Goal: Find specific page/section: Find specific page/section

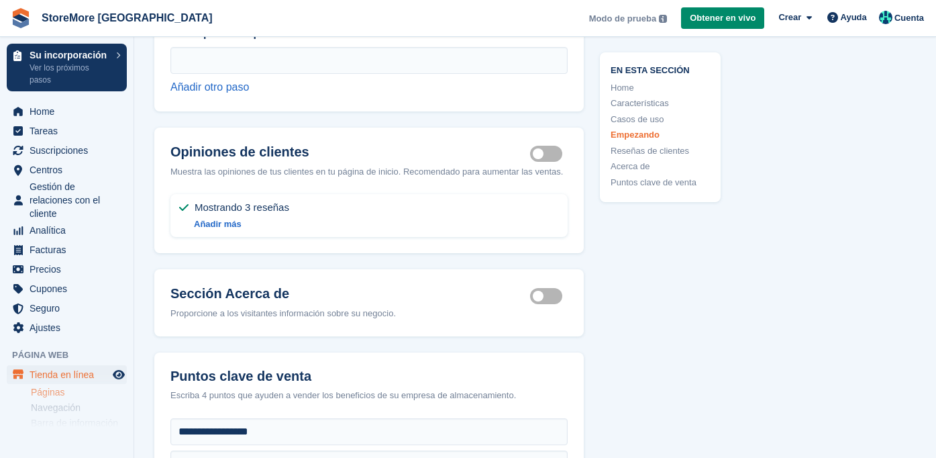
scroll to position [4745, 0]
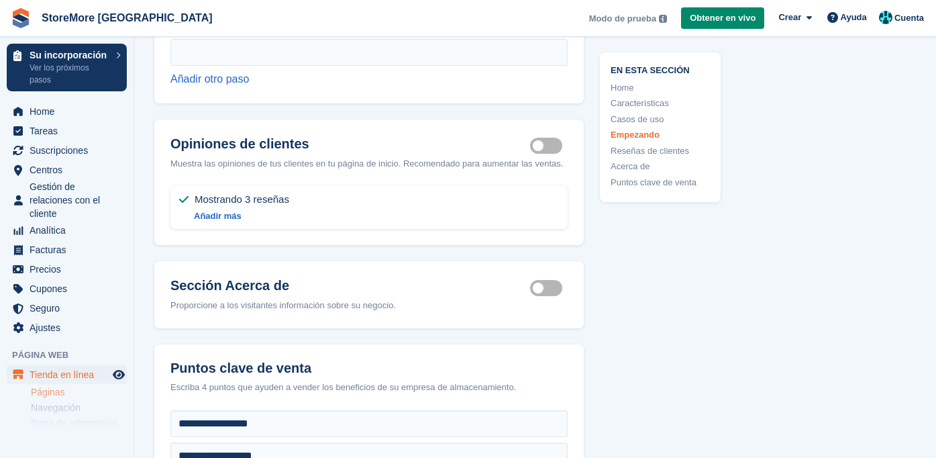
click at [221, 207] on span "Mostrando 3 reseñas" at bounding box center [242, 199] width 95 height 16
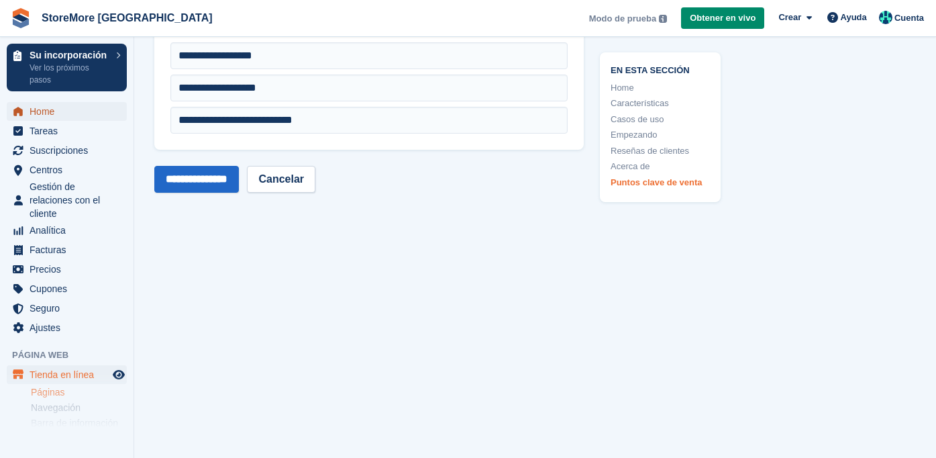
click at [30, 111] on span "Home" at bounding box center [70, 111] width 81 height 19
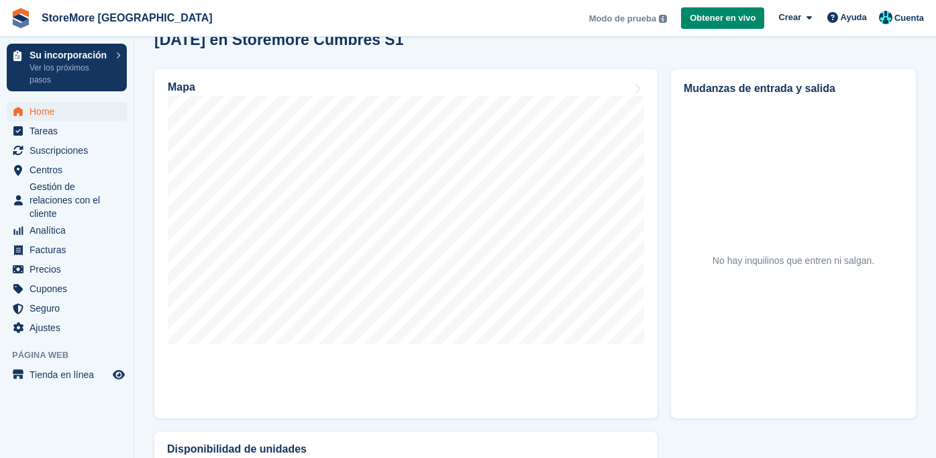
scroll to position [418, 0]
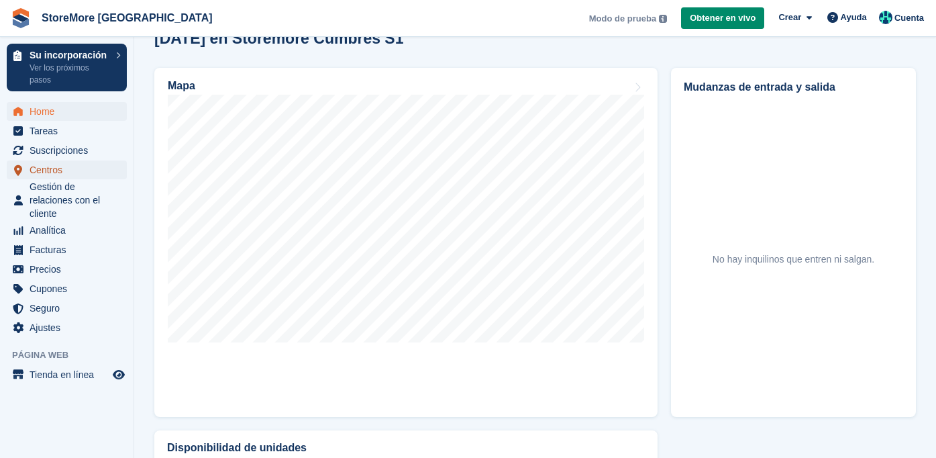
click at [62, 168] on span "Centros" at bounding box center [70, 169] width 81 height 19
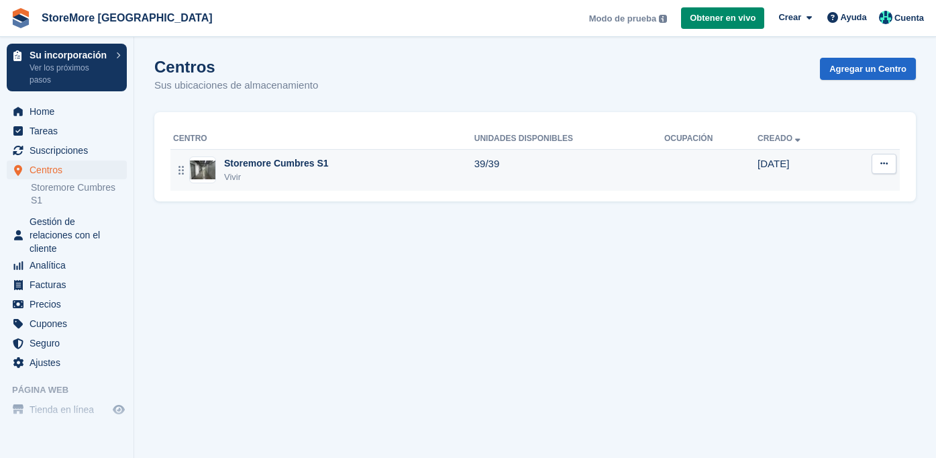
click at [256, 161] on div "Storemore Cumbres S1" at bounding box center [276, 163] width 105 height 14
click at [285, 162] on div "Storemore Cumbres S1" at bounding box center [276, 163] width 105 height 14
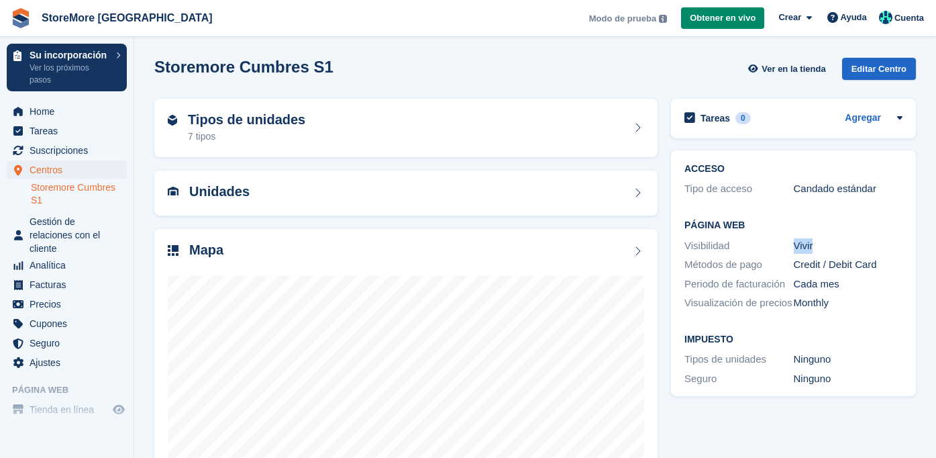
drag, startPoint x: 793, startPoint y: 245, endPoint x: 828, endPoint y: 246, distance: 34.9
click at [828, 246] on div "Vivir" at bounding box center [848, 245] width 109 height 15
